Goal: Task Accomplishment & Management: Use online tool/utility

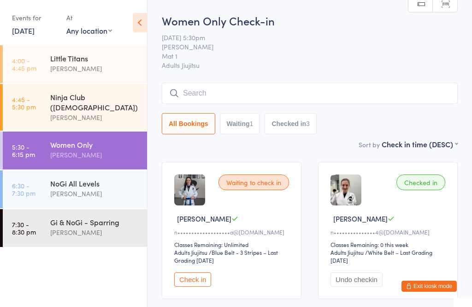
click at [253, 89] on input "search" at bounding box center [310, 93] width 296 height 21
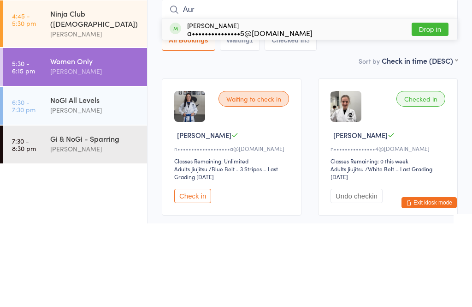
type input "Aur"
click at [433, 106] on button "Drop in" at bounding box center [430, 112] width 37 height 13
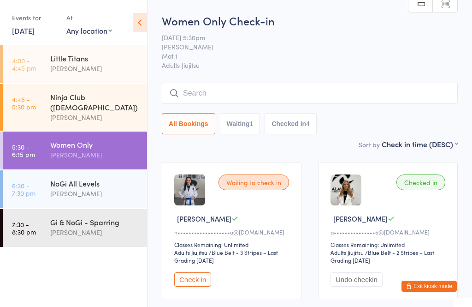
click at [106, 188] on div "[PERSON_NAME]" at bounding box center [94, 193] width 89 height 11
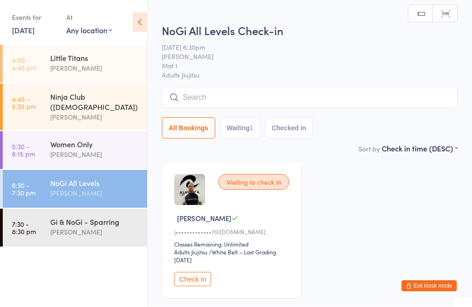
scroll to position [39, 0]
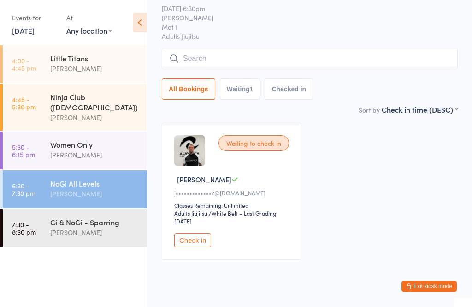
click at [200, 247] on button "Check in" at bounding box center [192, 240] width 37 height 14
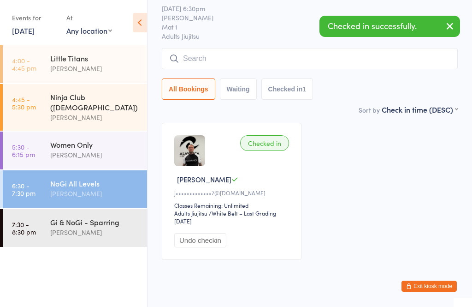
click at [88, 227] on div "[PERSON_NAME]" at bounding box center [94, 232] width 89 height 11
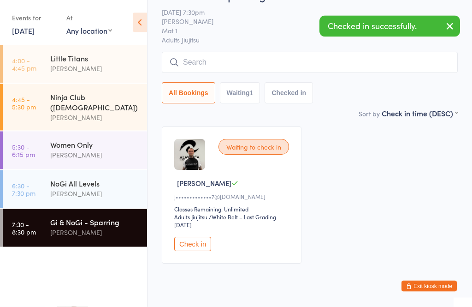
scroll to position [39, 0]
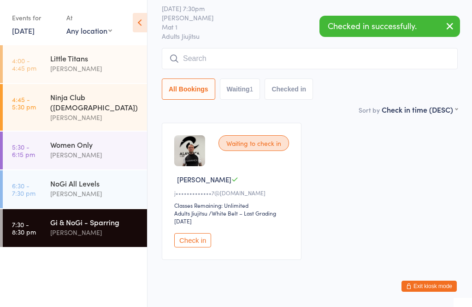
click at [203, 247] on button "Check in" at bounding box center [192, 240] width 37 height 14
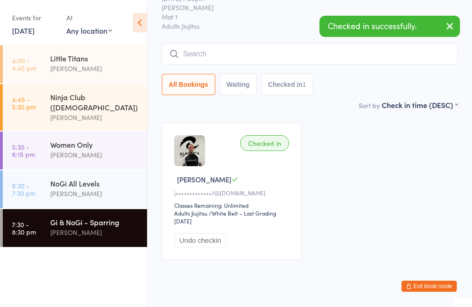
click at [111, 179] on div "NoGi All Levels" at bounding box center [94, 183] width 89 height 10
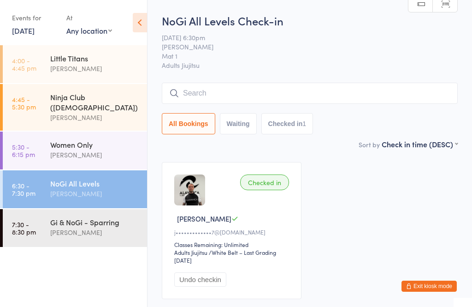
click at [248, 95] on input "search" at bounding box center [310, 93] width 296 height 21
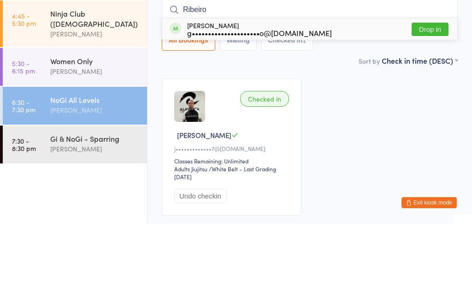
type input "Ribeiro"
click at [428, 106] on button "Drop in" at bounding box center [430, 112] width 37 height 13
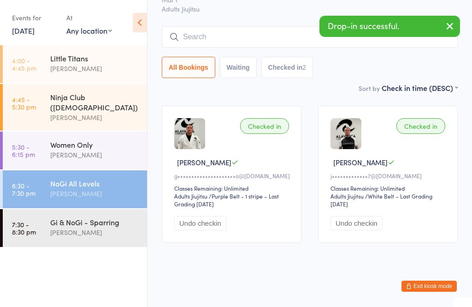
click at [77, 227] on div "[PERSON_NAME]" at bounding box center [94, 232] width 89 height 11
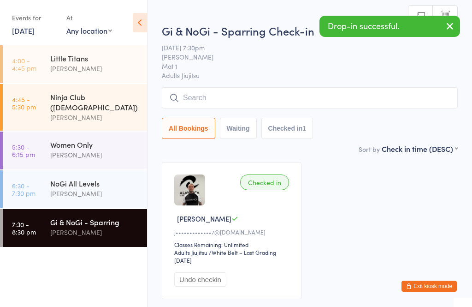
click at [256, 95] on input "search" at bounding box center [310, 97] width 296 height 21
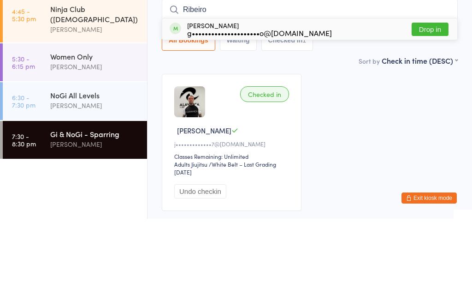
type input "Ribeiro"
click at [435, 111] on button "Drop in" at bounding box center [430, 117] width 37 height 13
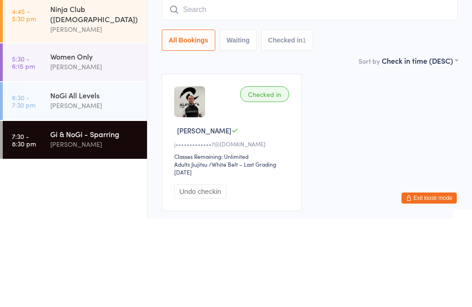
scroll to position [69, 0]
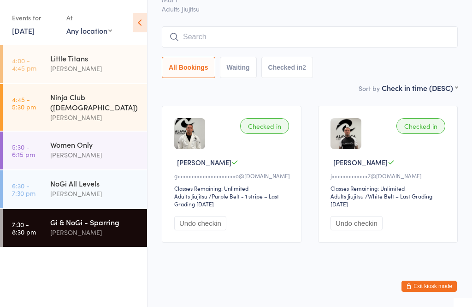
click at [101, 151] on div "[PERSON_NAME]" at bounding box center [94, 154] width 89 height 11
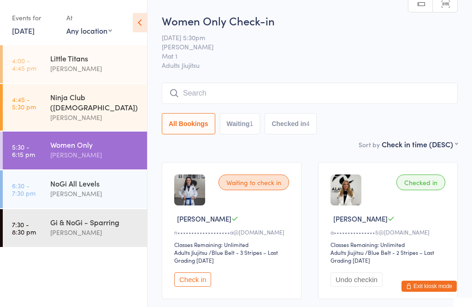
click at [279, 101] on input "search" at bounding box center [310, 93] width 296 height 21
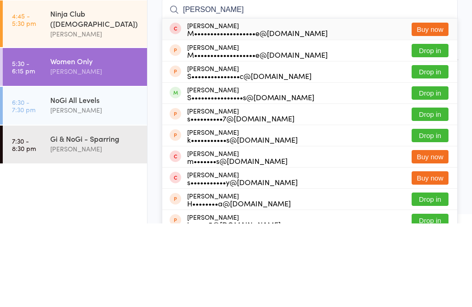
type input "[PERSON_NAME]"
click at [431, 170] on button "Drop in" at bounding box center [430, 176] width 37 height 13
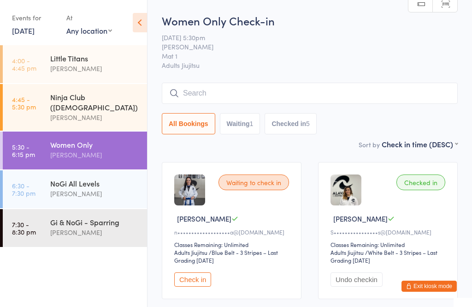
click at [97, 170] on div "NoGi All Levels [PERSON_NAME]" at bounding box center [98, 188] width 97 height 36
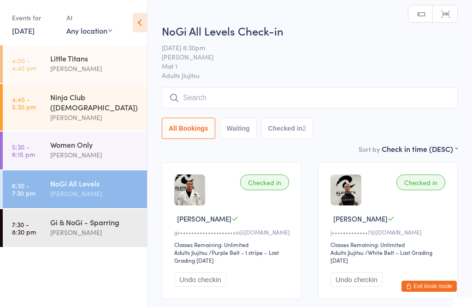
click at [100, 227] on div "[PERSON_NAME]" at bounding box center [94, 232] width 89 height 11
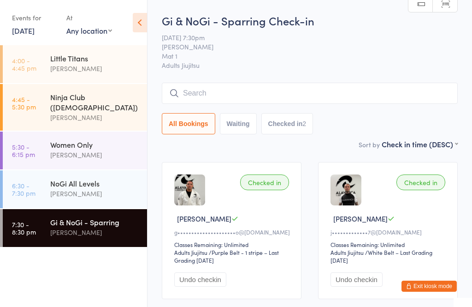
click at [242, 85] on input "search" at bounding box center [310, 93] width 296 height 21
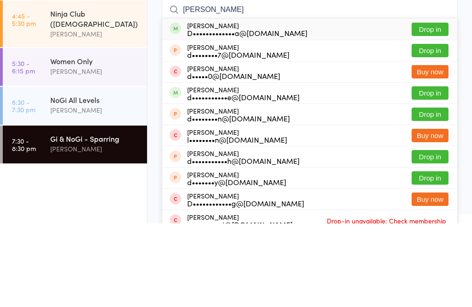
type input "[PERSON_NAME]"
click at [433, 106] on button "Drop in" at bounding box center [430, 112] width 37 height 13
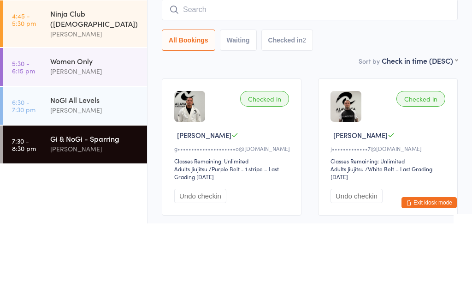
scroll to position [69, 0]
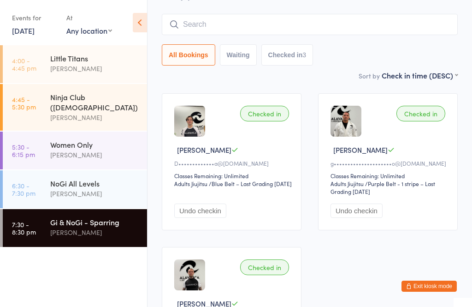
click at [203, 21] on input "search" at bounding box center [310, 24] width 296 height 21
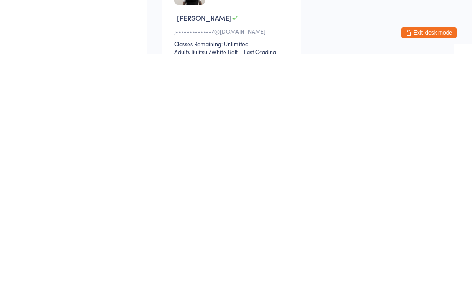
scroll to position [35, 0]
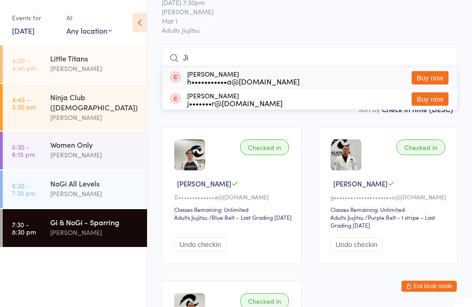
type input "J"
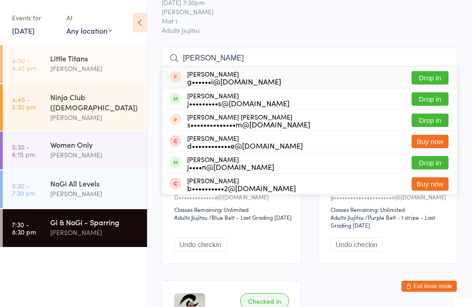
type input "[PERSON_NAME]"
click at [428, 97] on button "Drop in" at bounding box center [430, 98] width 37 height 13
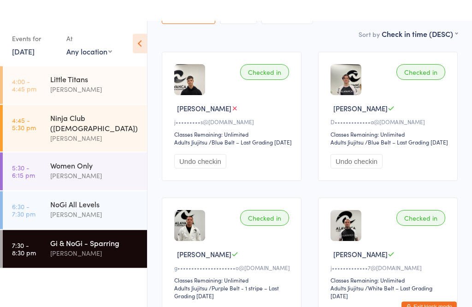
scroll to position [0, 0]
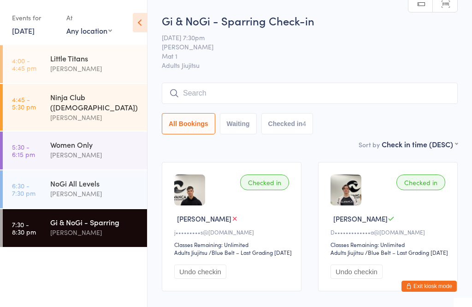
click at [189, 89] on input "search" at bounding box center [310, 93] width 296 height 21
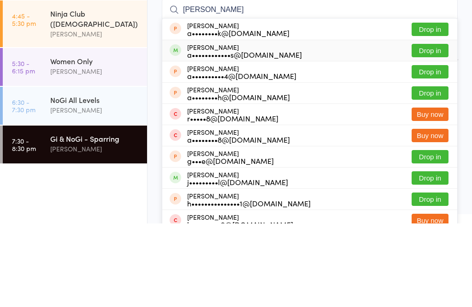
type input "[PERSON_NAME]"
click at [256, 134] on div "a••••••••••••s@[DOMAIN_NAME]" at bounding box center [244, 137] width 115 height 7
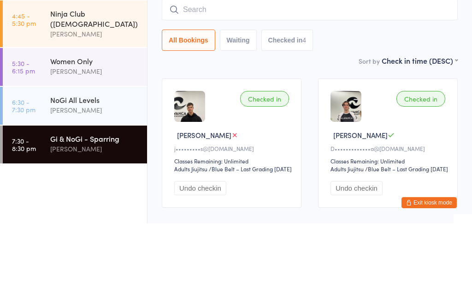
scroll to position [83, 0]
